Goal: Task Accomplishment & Management: Manage account settings

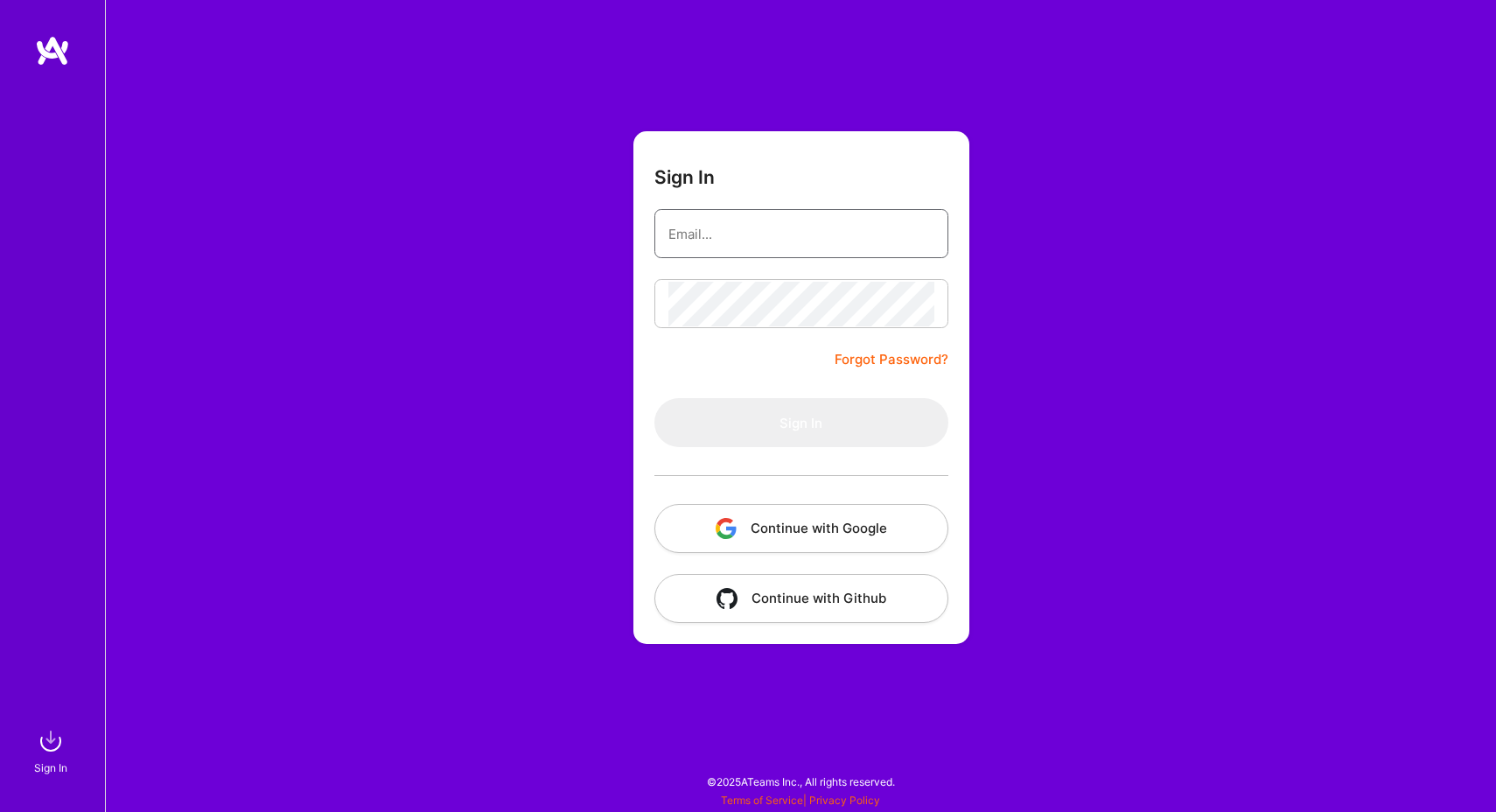
type input "[EMAIL_ADDRESS][DOMAIN_NAME]"
click at [801, 423] on button "Sign In" at bounding box center [801, 422] width 294 height 49
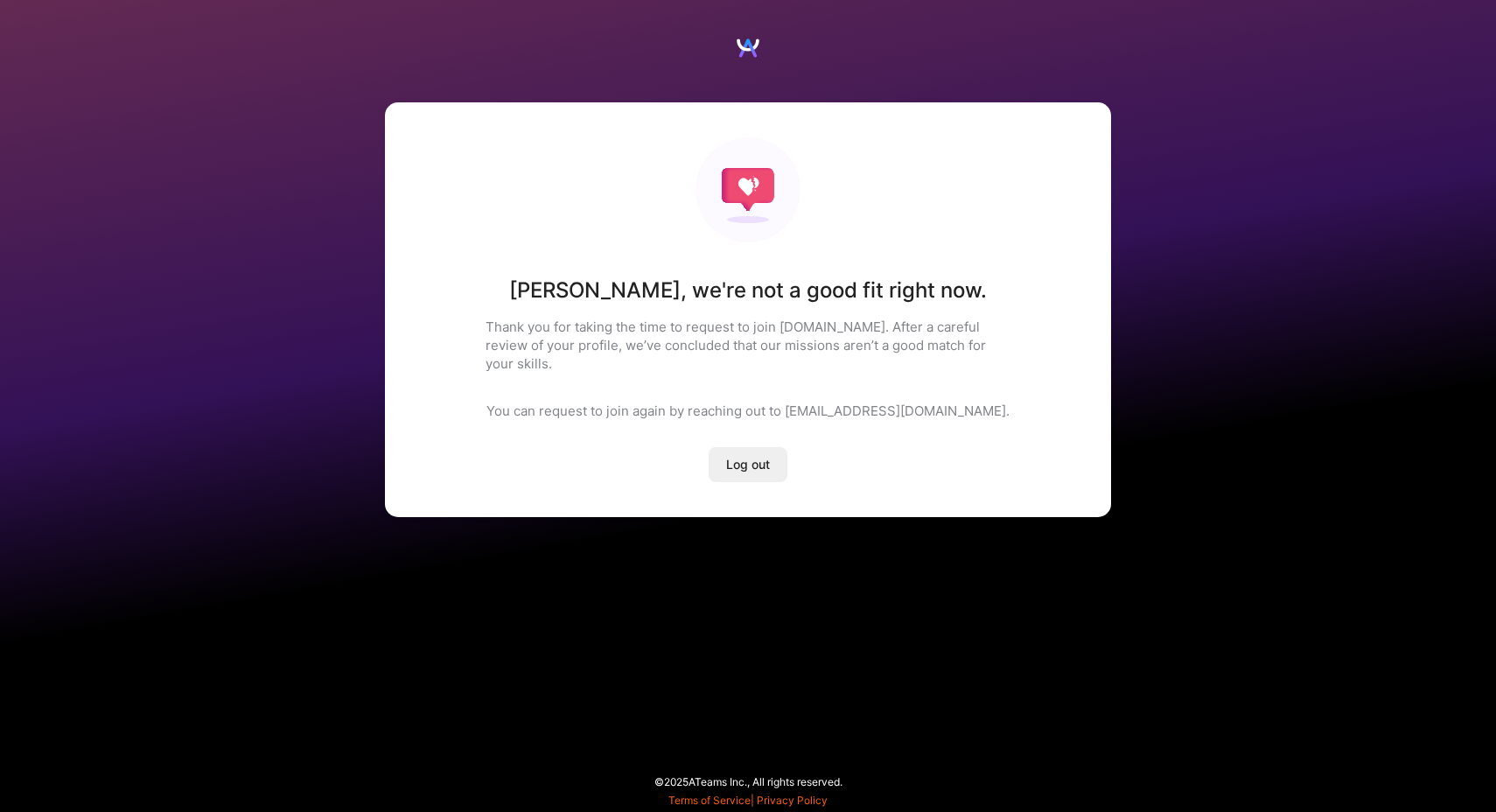
click at [743, 455] on span "Log out" at bounding box center [748, 464] width 44 height 17
click at [752, 455] on span "Log out" at bounding box center [748, 464] width 44 height 17
click at [754, 455] on button "Log out" at bounding box center [748, 464] width 78 height 35
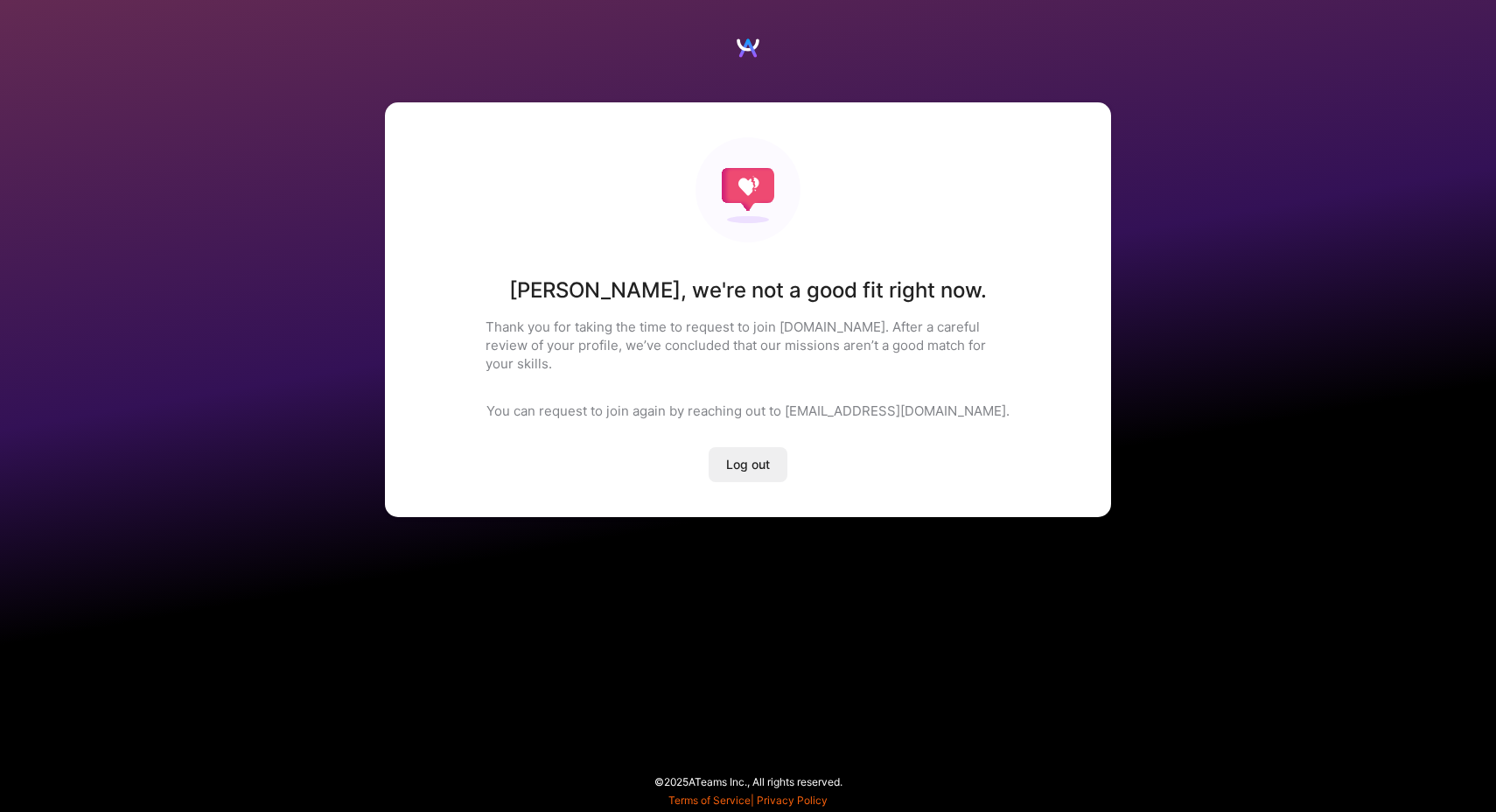
click at [754, 455] on button "Log out" at bounding box center [748, 464] width 78 height 35
click at [759, 455] on span "Log out" at bounding box center [748, 464] width 44 height 17
